Goal: Check status: Check status

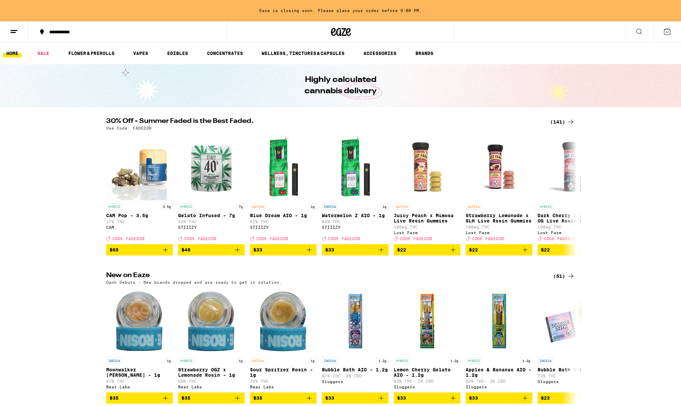
click at [14, 54] on link "HOME" at bounding box center [12, 53] width 19 height 8
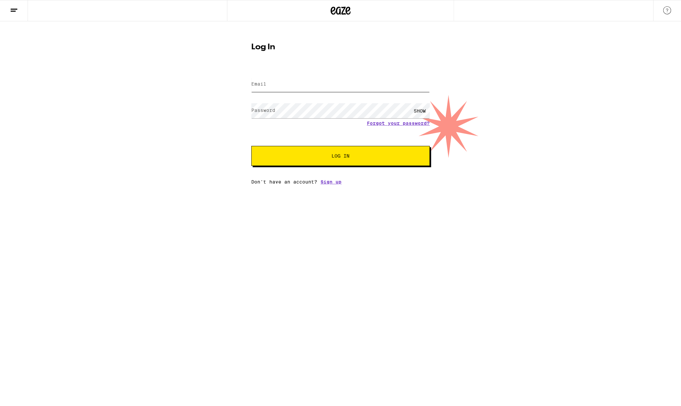
click at [312, 85] on input "Email" at bounding box center [340, 84] width 178 height 15
type input "josh@qbuzz.com"
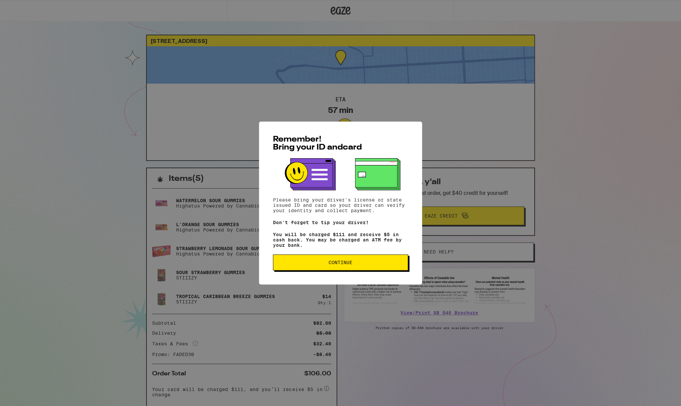
click at [341, 267] on button "Continue" at bounding box center [340, 262] width 135 height 16
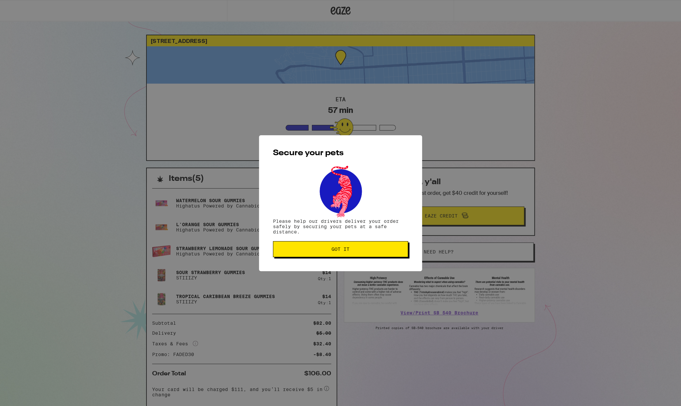
click at [338, 252] on button "Got it" at bounding box center [340, 249] width 135 height 16
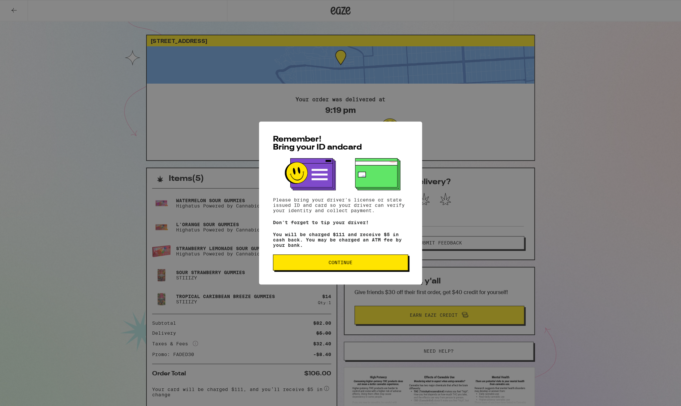
click at [168, 12] on div "Remember! Bring your ID and card Please bring your driver's license or state is…" at bounding box center [340, 203] width 681 height 406
